Goal: Task Accomplishment & Management: Use online tool/utility

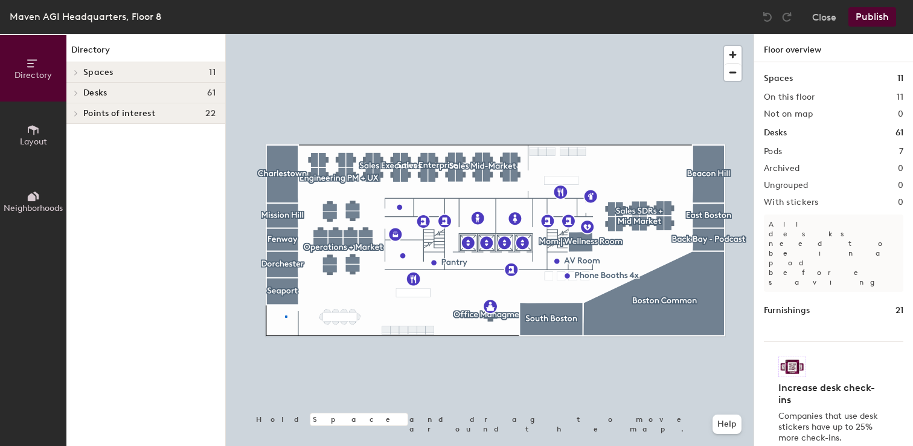
click at [285, 34] on div at bounding box center [490, 34] width 528 height 0
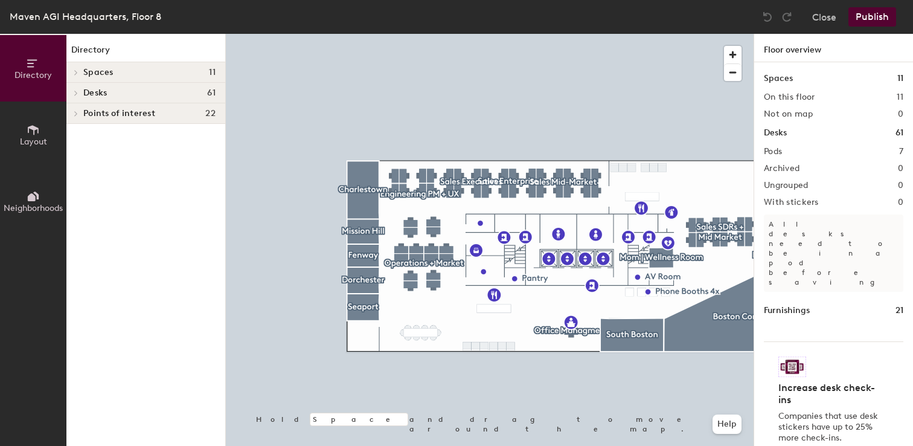
click at [37, 136] on span "Layout" at bounding box center [33, 141] width 27 height 10
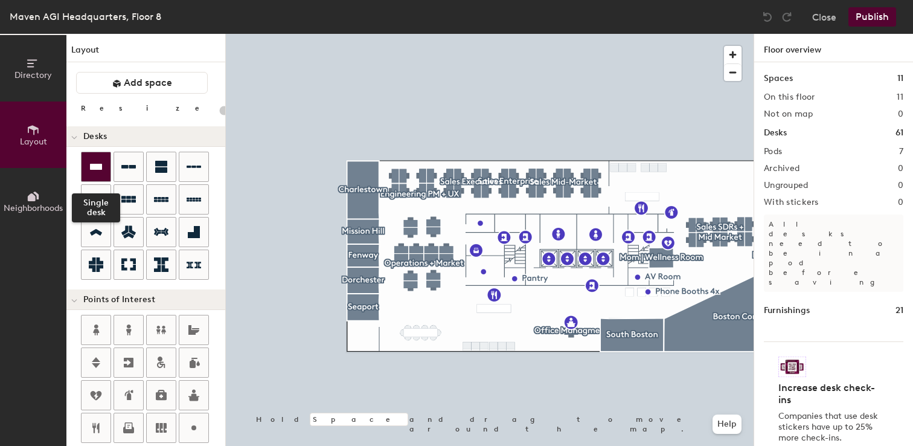
click at [101, 166] on icon at bounding box center [96, 167] width 12 height 6
type input "180"
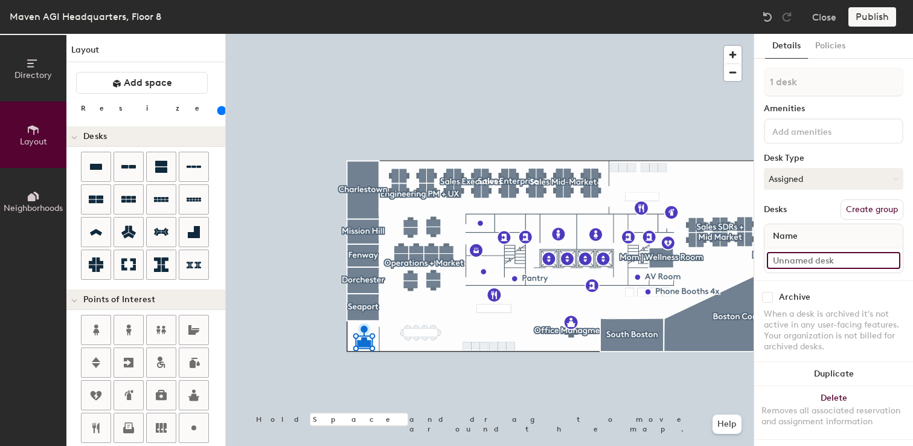
click at [820, 254] on input at bounding box center [833, 260] width 133 height 17
type input "CEO"
click at [871, 205] on button "Create group" at bounding box center [871, 209] width 63 height 21
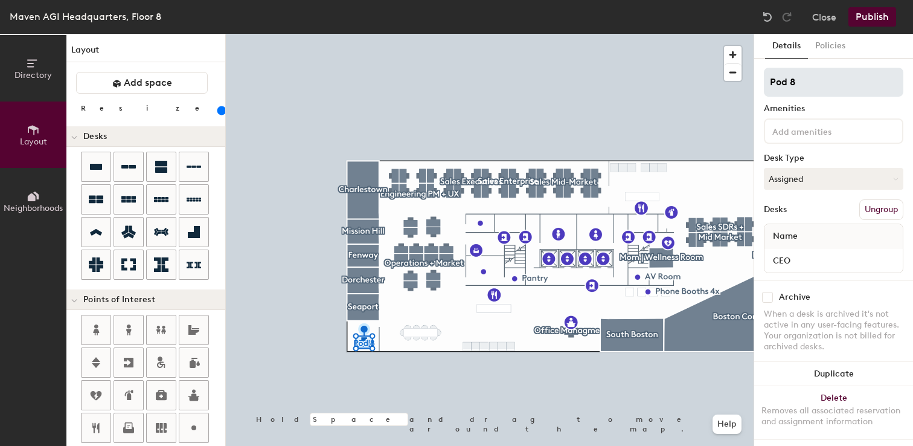
click at [816, 92] on input "Pod 8" at bounding box center [833, 82] width 139 height 29
type input "C"
click at [808, 83] on input "Executive" at bounding box center [833, 82] width 139 height 29
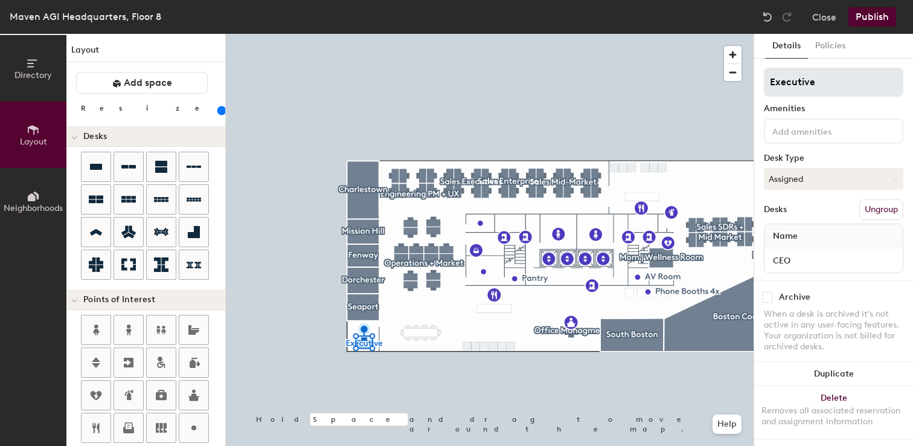
click at [808, 83] on input "Executive" at bounding box center [833, 82] width 139 height 29
type input "Executive"
click at [840, 78] on input "Executive" at bounding box center [833, 82] width 139 height 29
click at [871, 15] on button "Publish" at bounding box center [872, 16] width 48 height 19
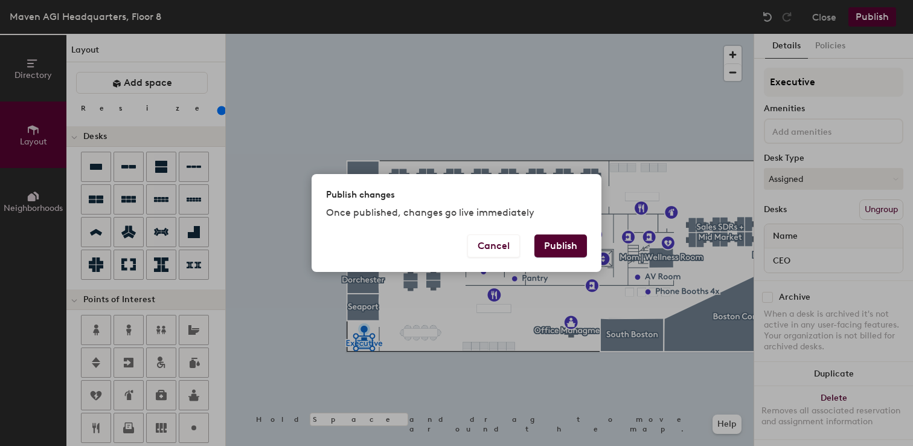
click at [561, 243] on button "Publish" at bounding box center [560, 245] width 53 height 23
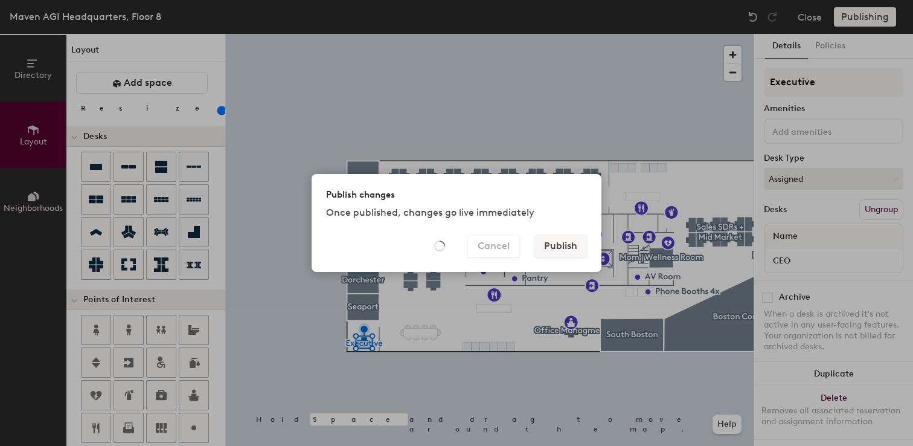
type input "20"
